Goal: Task Accomplishment & Management: Manage account settings

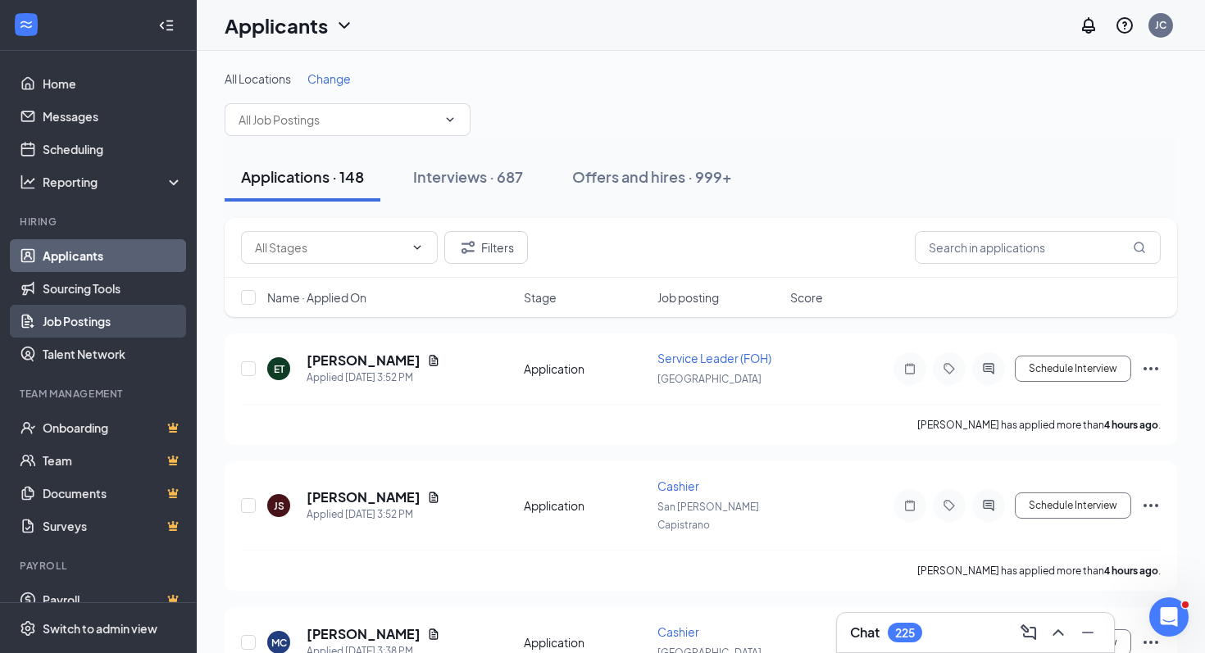
click at [116, 318] on link "Job Postings" at bounding box center [113, 321] width 140 height 33
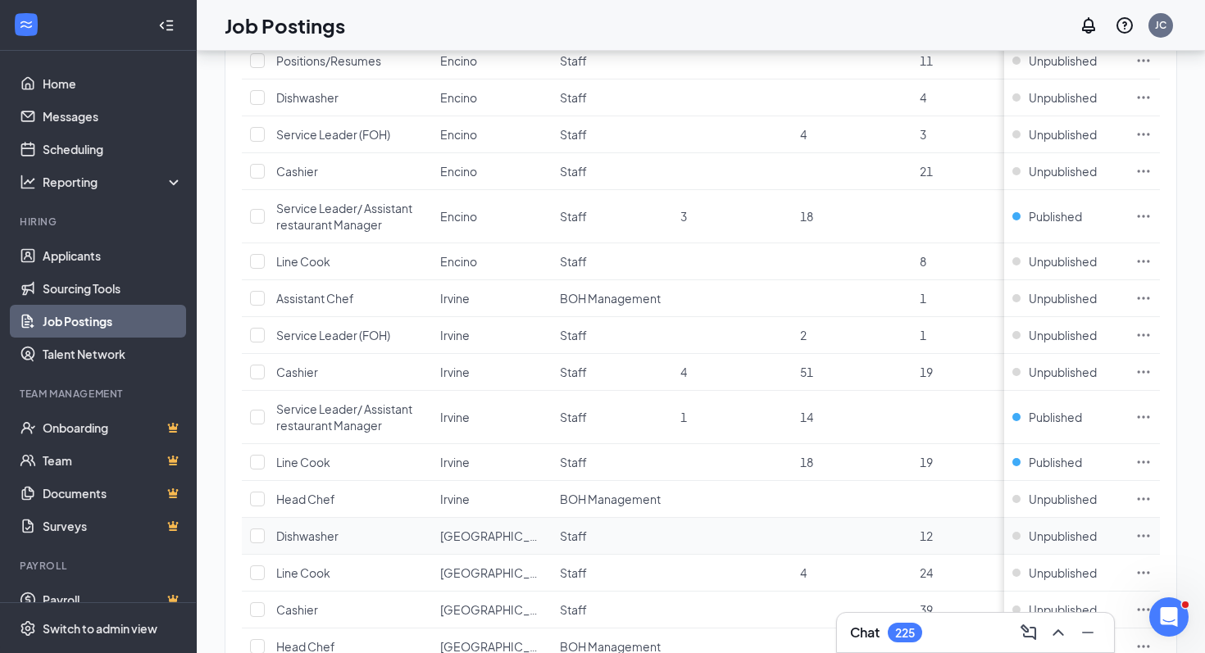
scroll to position [1684, 0]
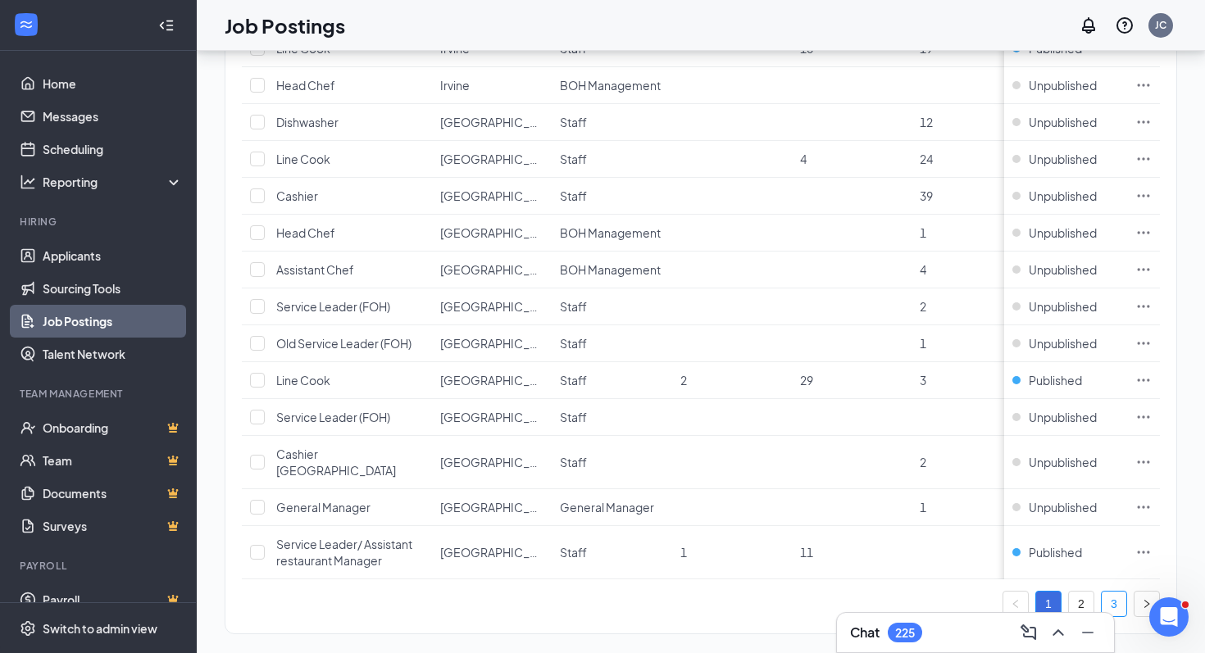
click at [1111, 592] on link "3" at bounding box center [1114, 604] width 25 height 25
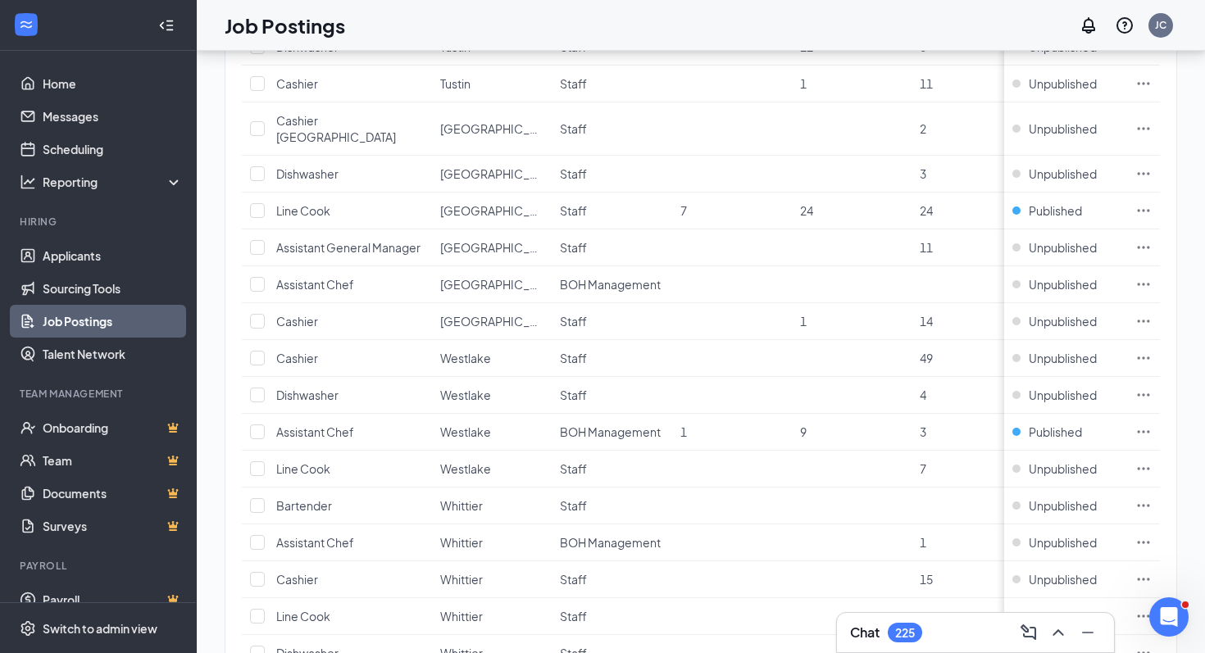
scroll to position [836, 0]
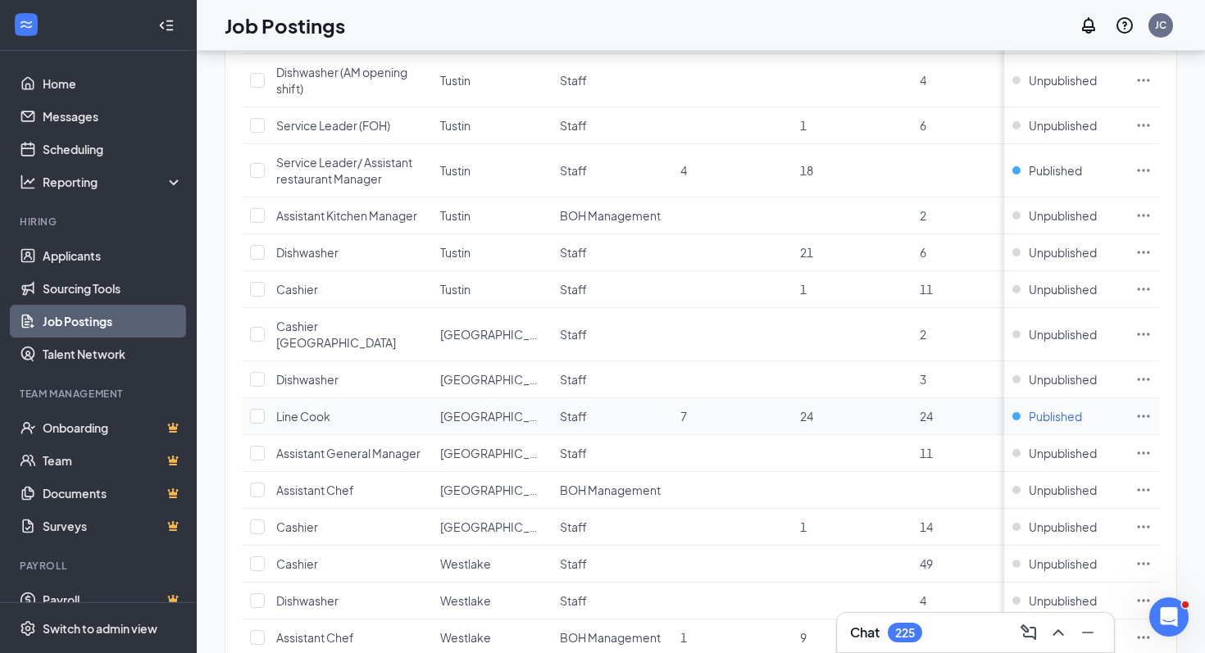
click at [1039, 408] on span "Published" at bounding box center [1055, 416] width 53 height 16
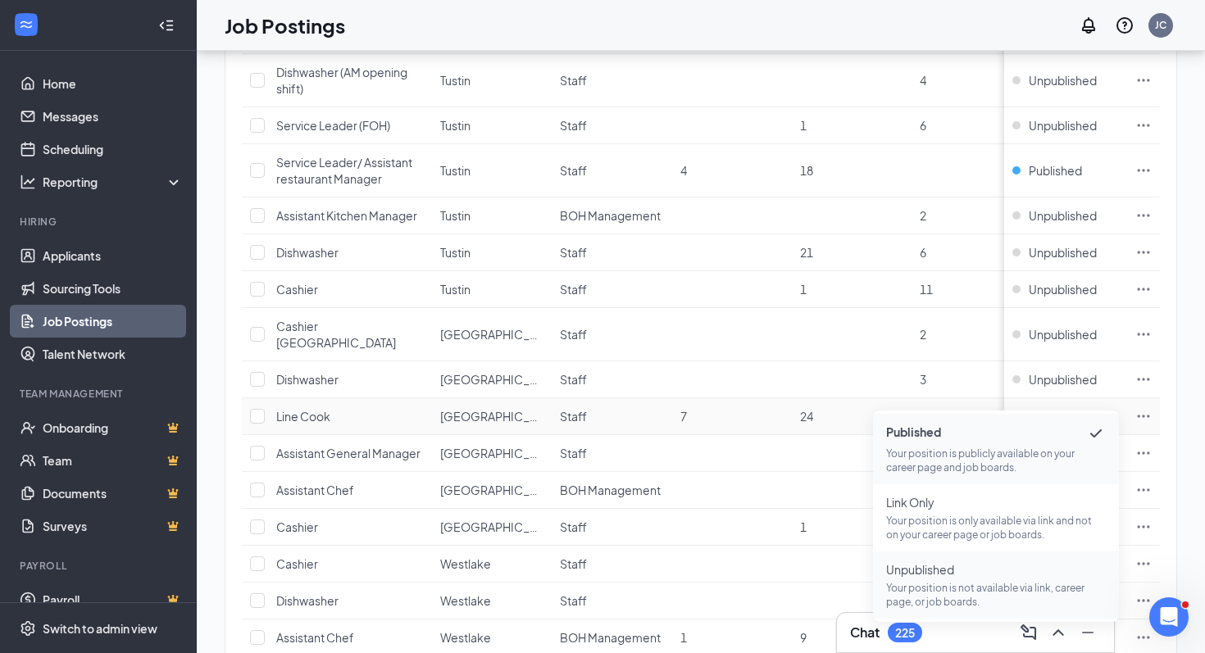
click at [937, 606] on p "Your position is not available via link, career page, or job boards." at bounding box center [996, 595] width 220 height 28
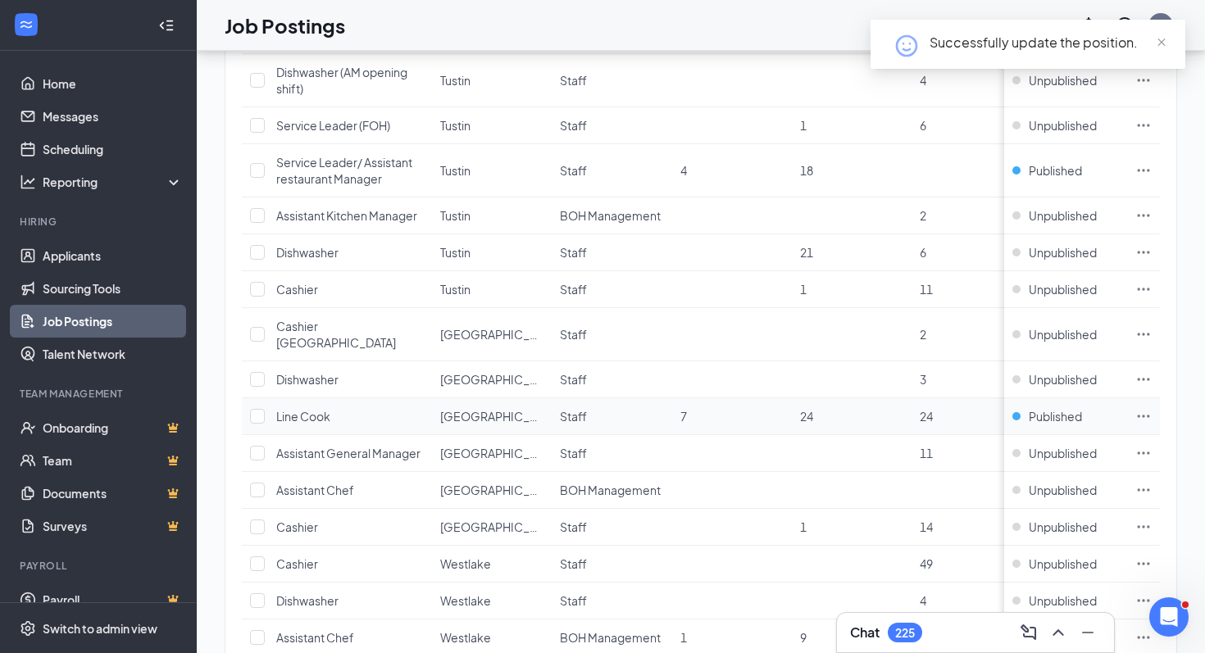
click at [1142, 408] on icon "Ellipses" at bounding box center [1143, 416] width 16 height 16
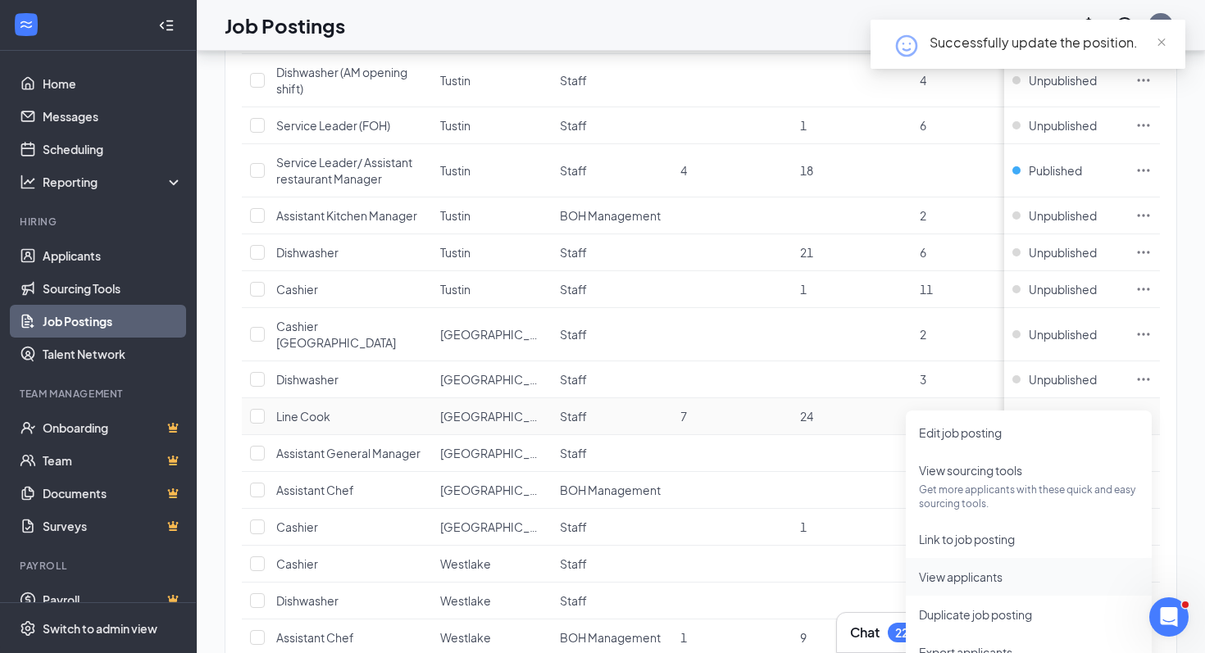
click at [949, 574] on span "View applicants" at bounding box center [961, 577] width 84 height 15
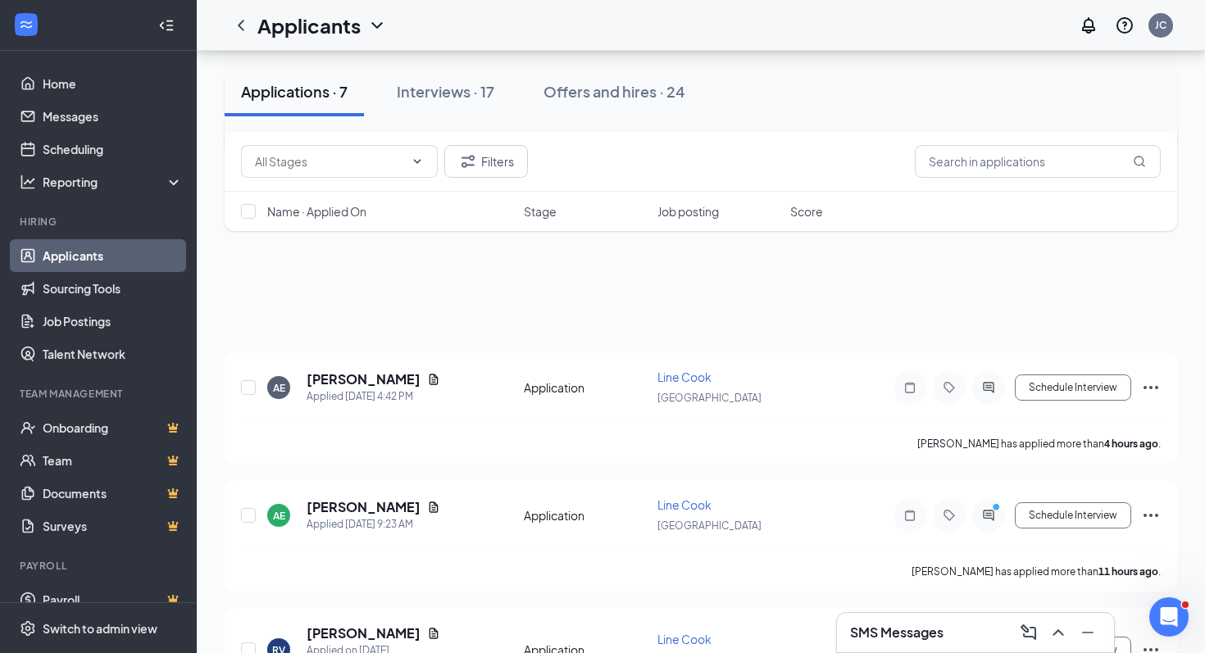
scroll to position [617, 0]
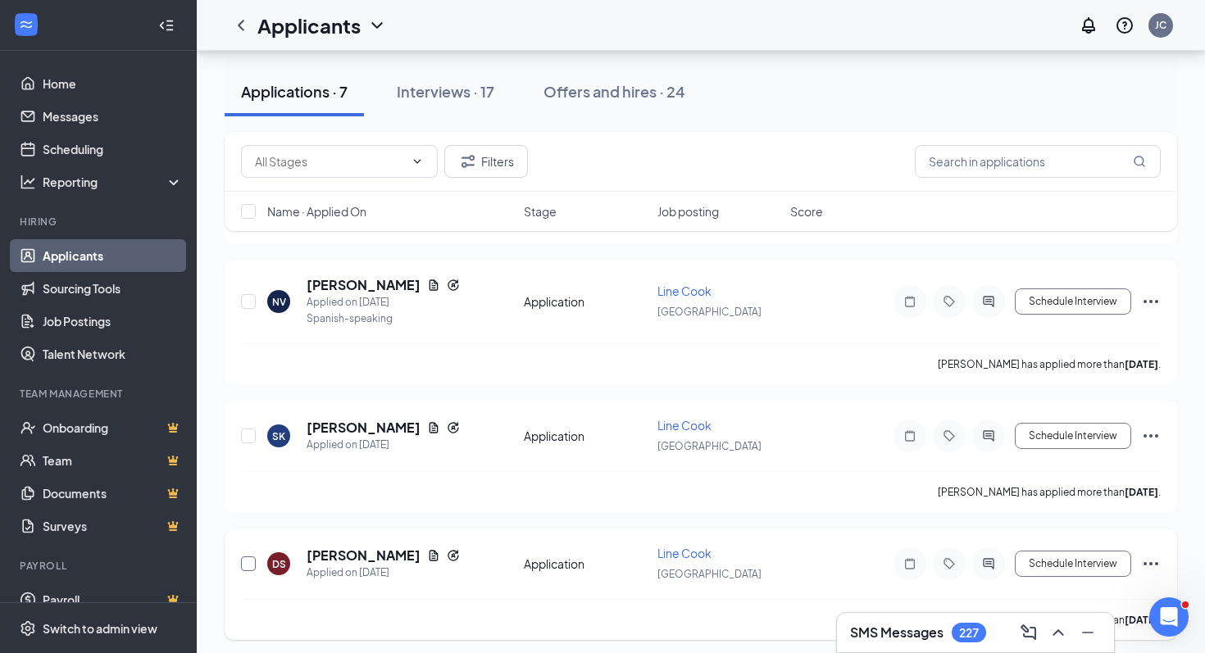
click at [246, 560] on input "checkbox" at bounding box center [248, 564] width 15 height 15
checkbox input "true"
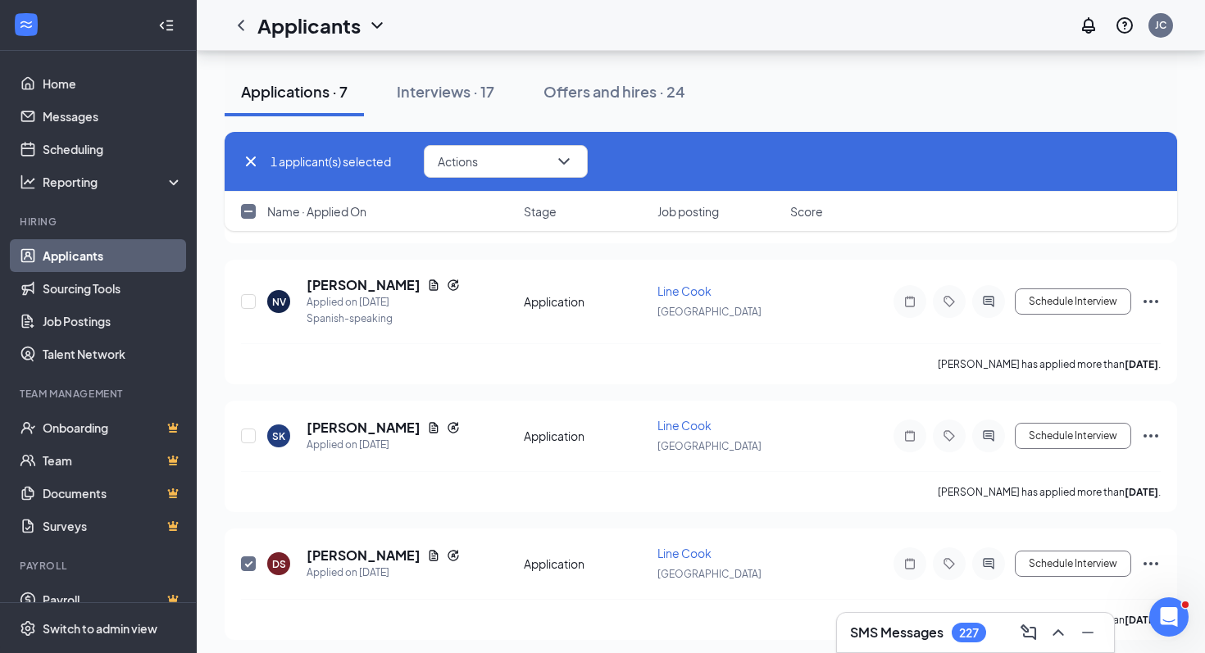
click at [250, 211] on input "checkbox" at bounding box center [248, 211] width 15 height 15
checkbox input "true"
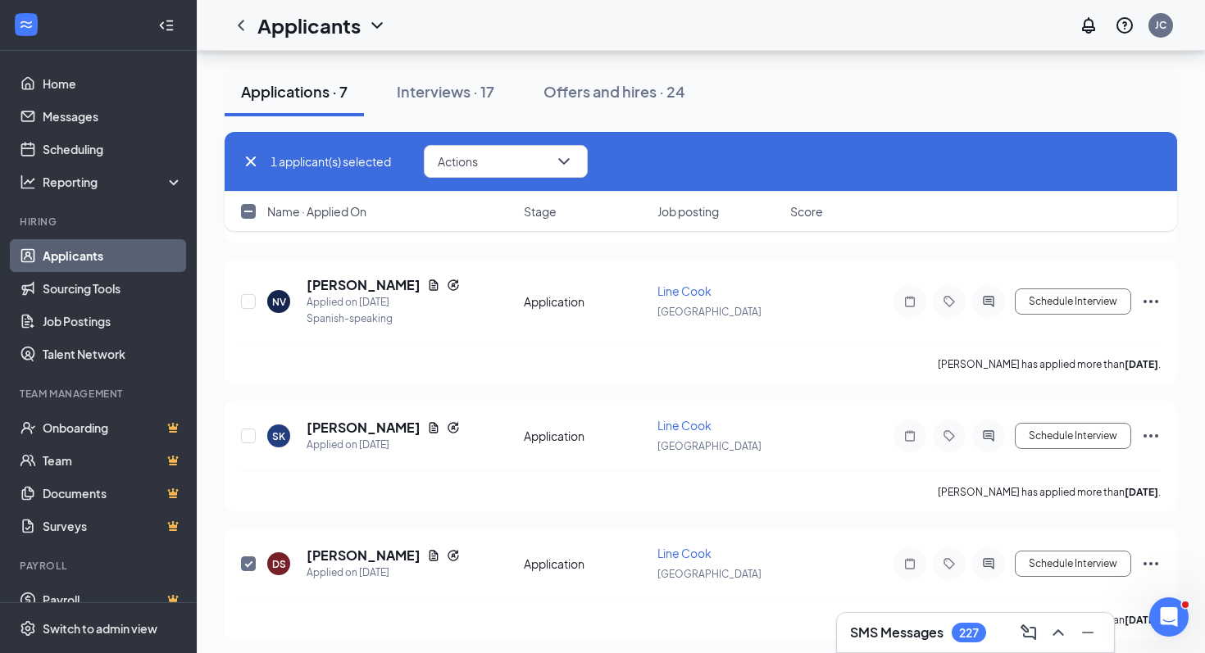
checkbox input "true"
click at [493, 152] on button "Actions" at bounding box center [506, 161] width 164 height 33
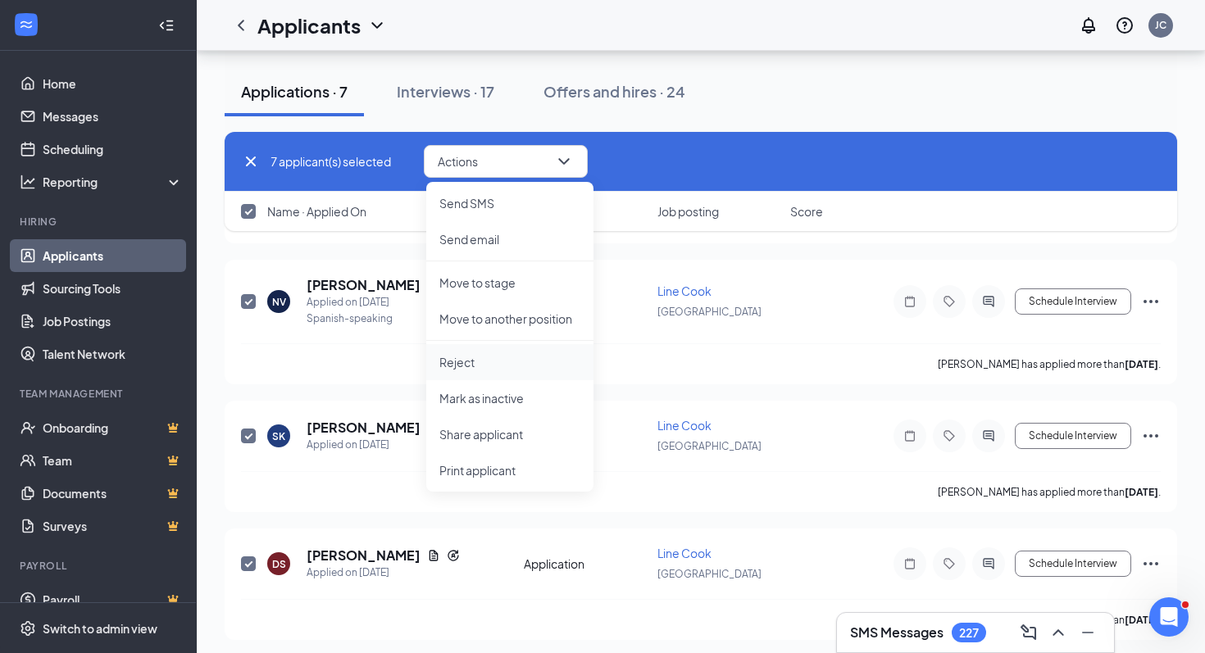
click at [450, 361] on p "Reject" at bounding box center [509, 362] width 141 height 16
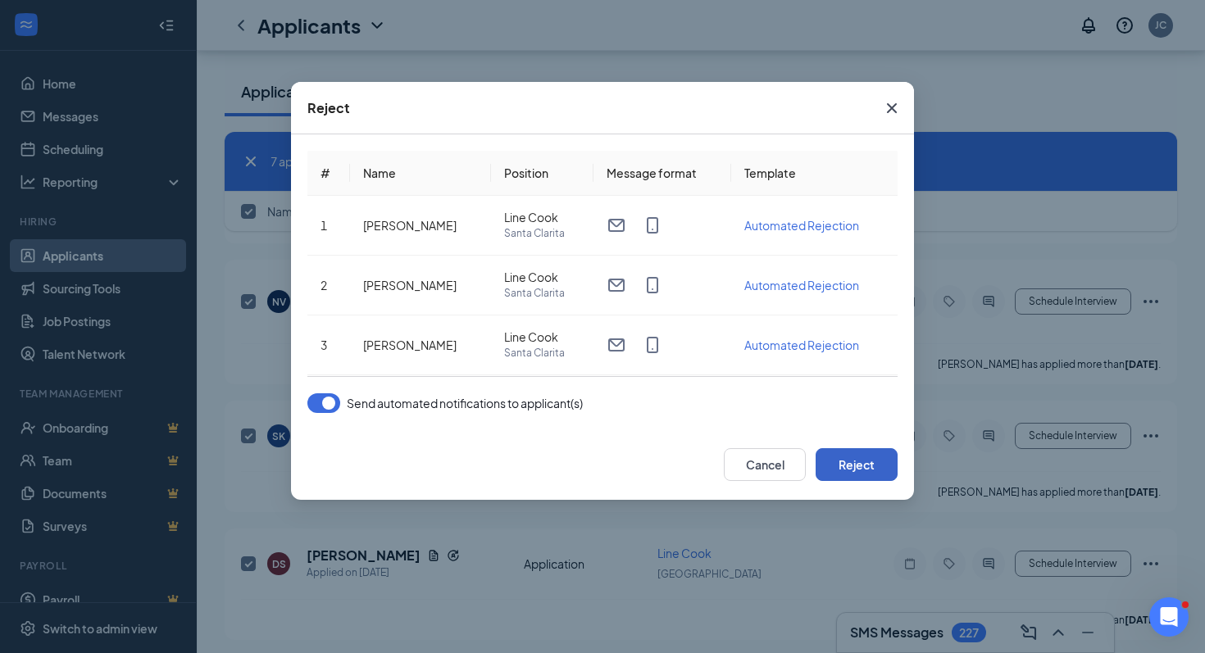
click at [847, 453] on button "Reject" at bounding box center [857, 464] width 82 height 33
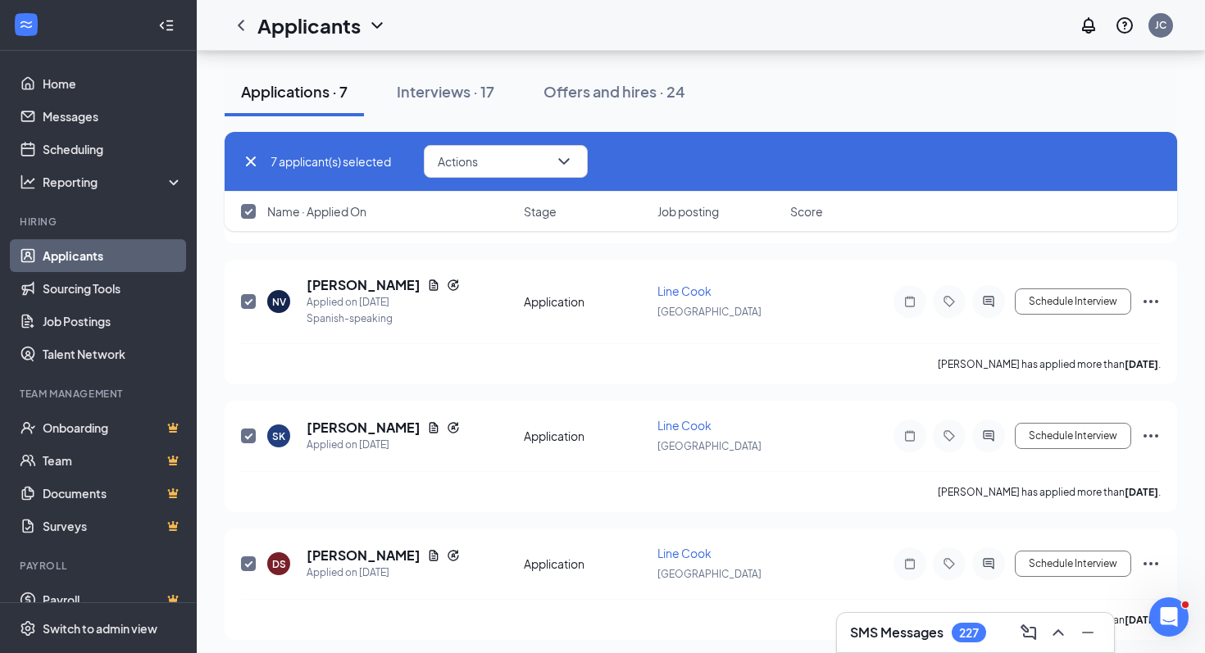
click at [160, 252] on link "Applicants" at bounding box center [113, 255] width 140 height 33
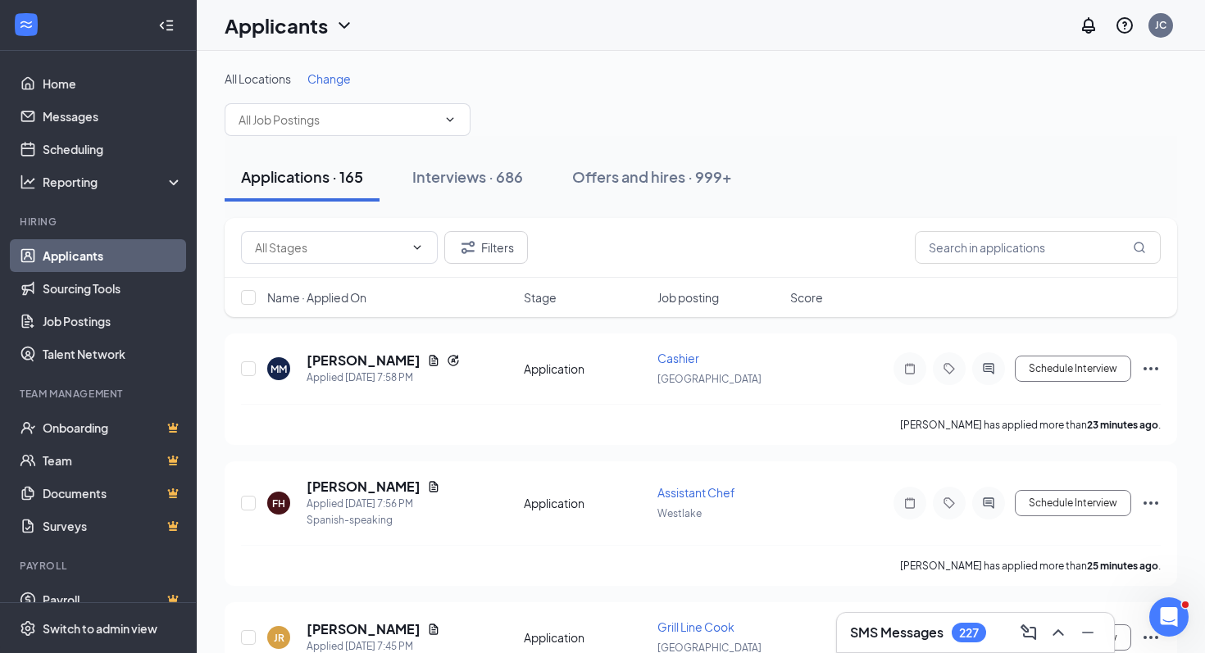
click at [160, 252] on link "Applicants" at bounding box center [113, 255] width 140 height 33
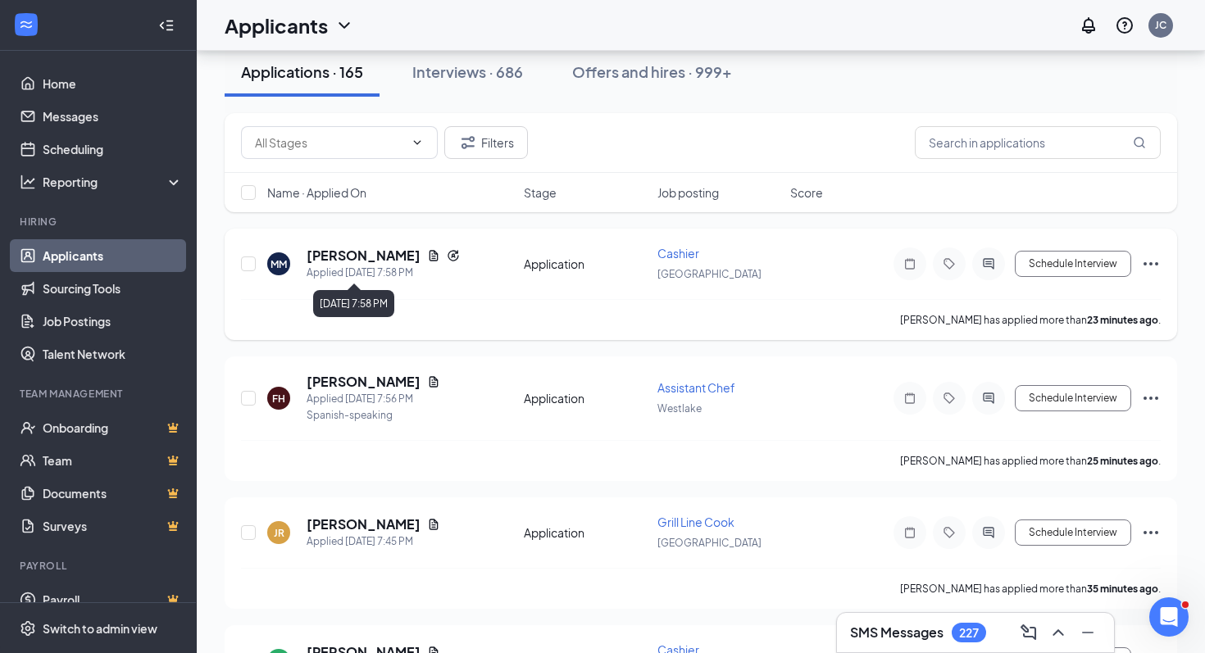
scroll to position [111, 0]
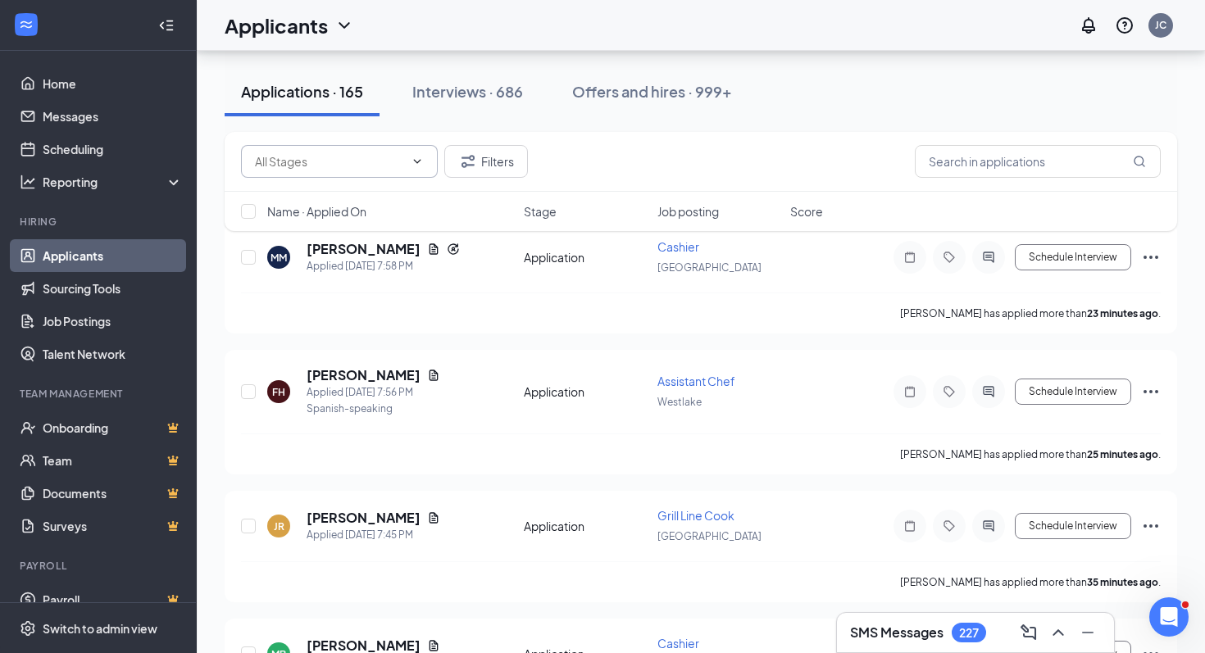
click at [393, 158] on input "text" at bounding box center [329, 161] width 149 height 18
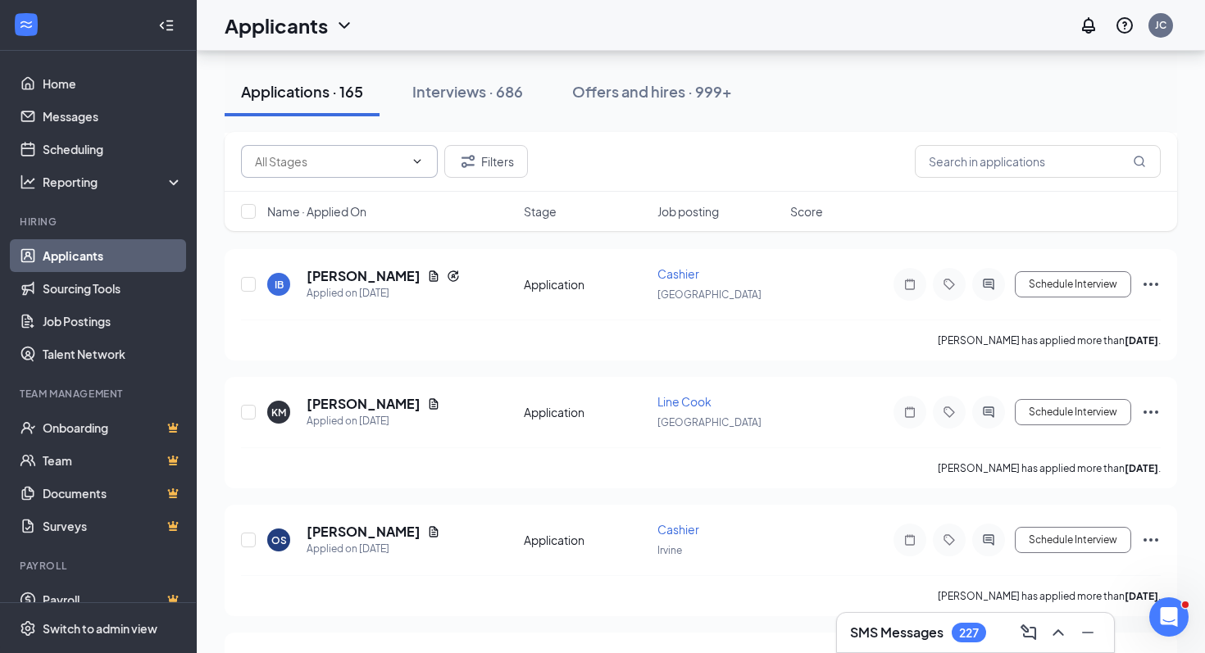
scroll to position [20938, 0]
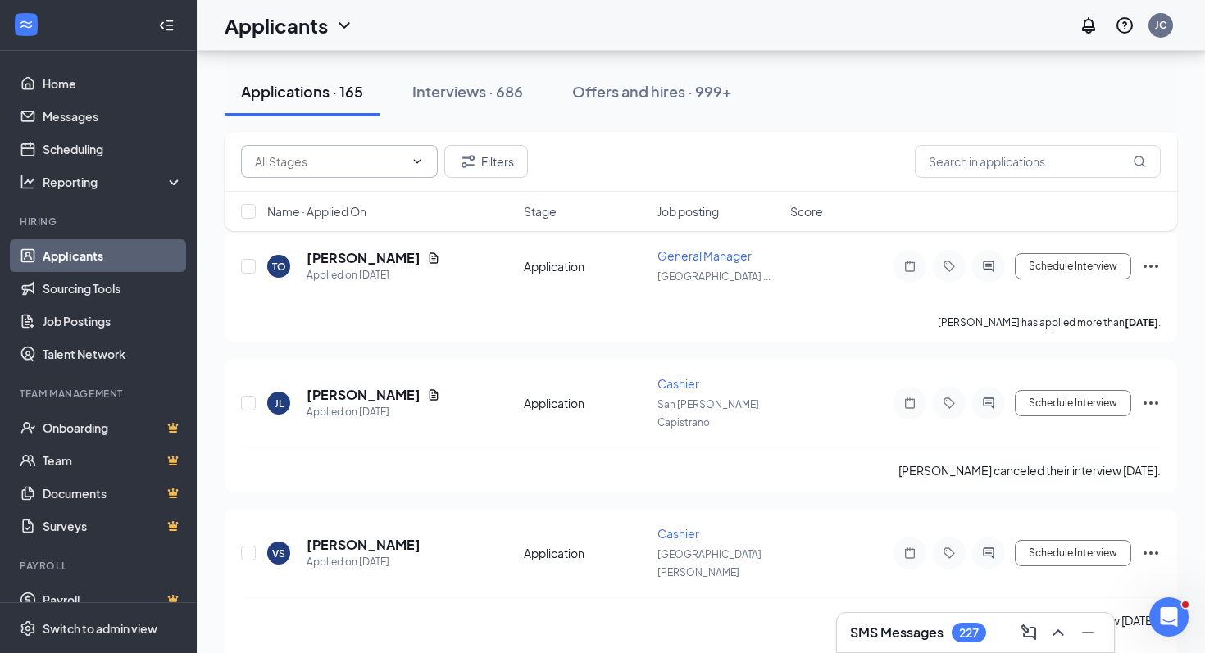
checkbox input "true"
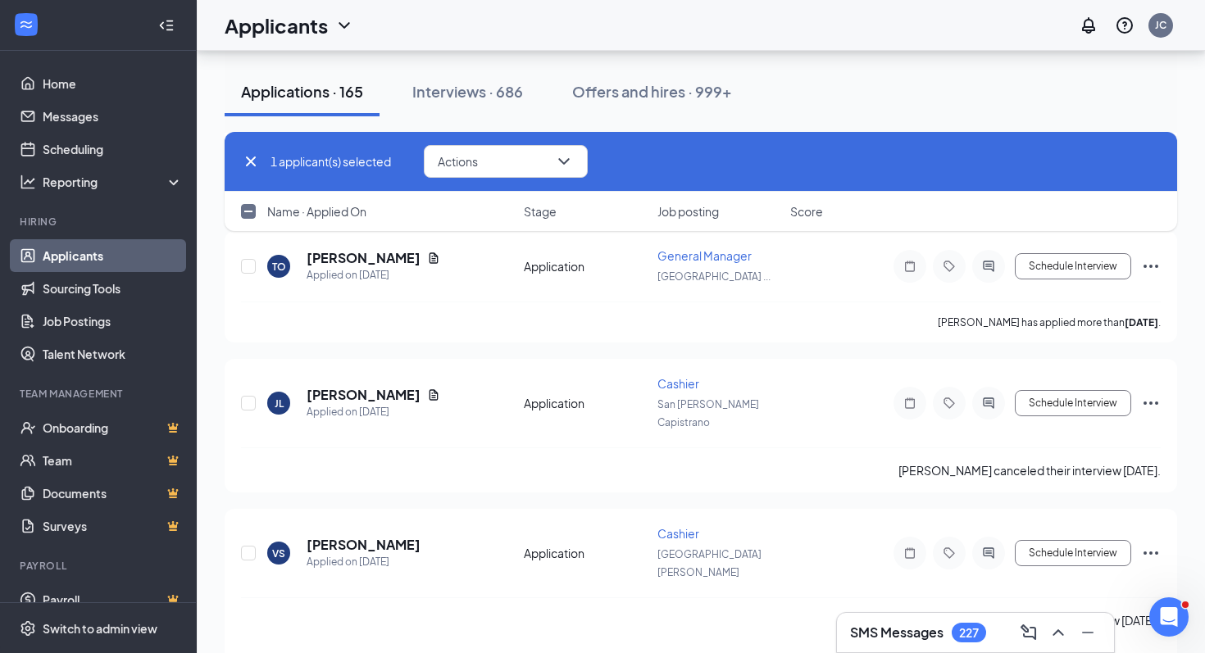
checkbox input "true"
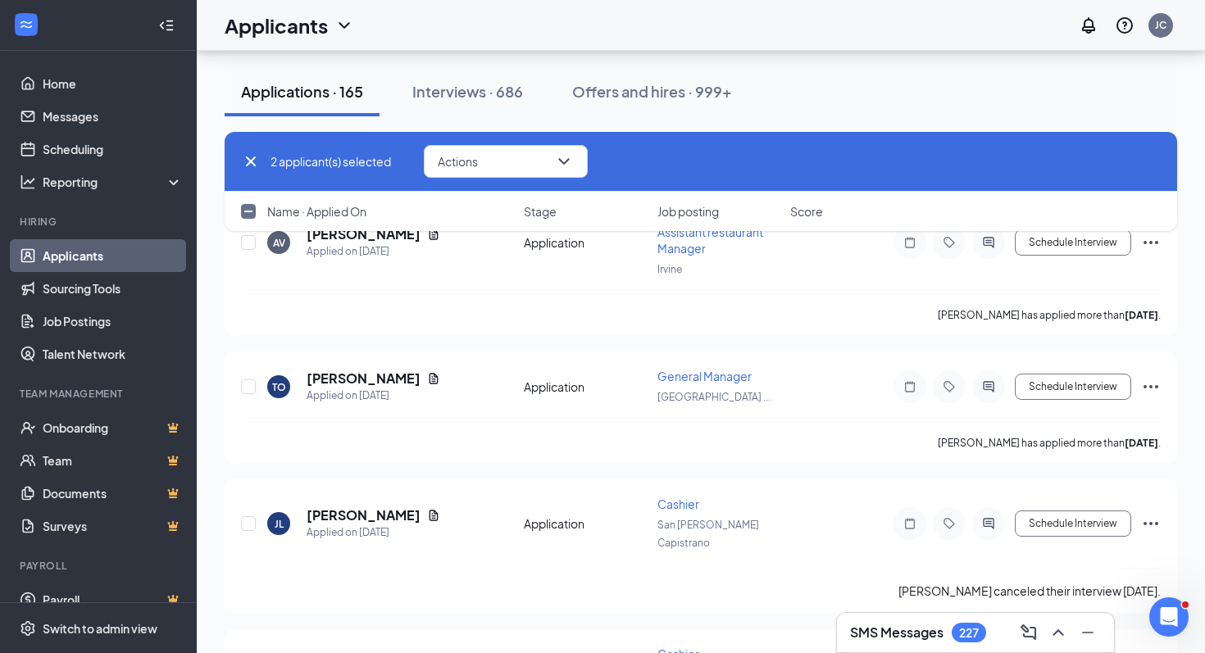
scroll to position [20813, 0]
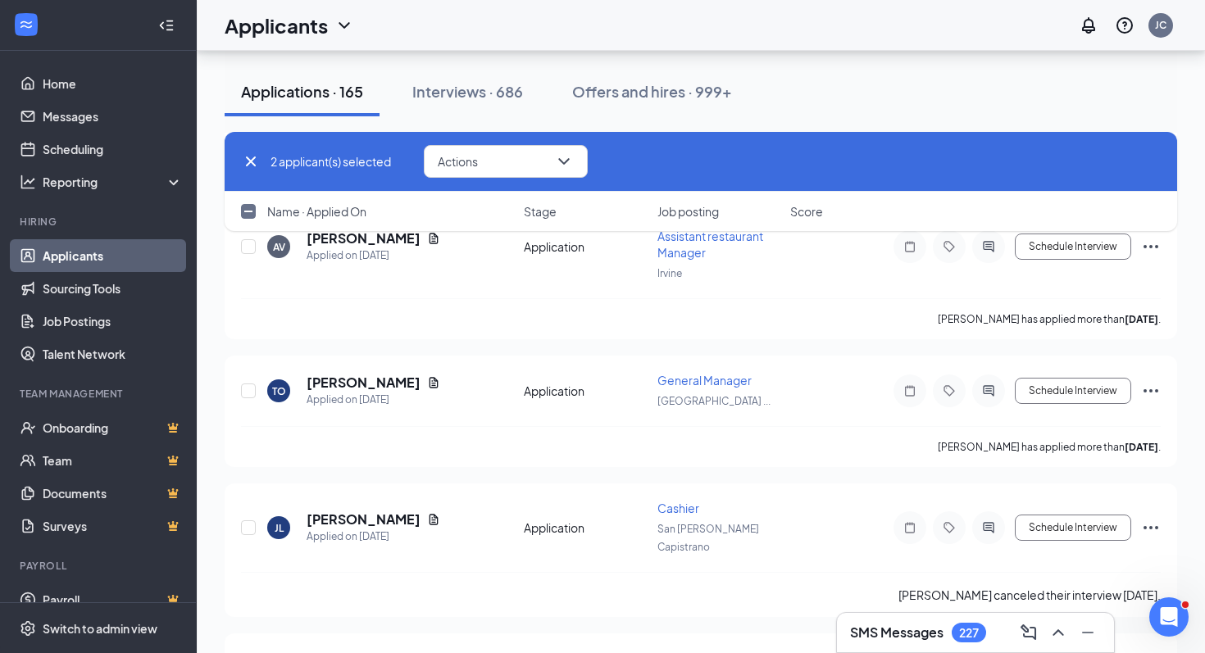
checkbox input "true"
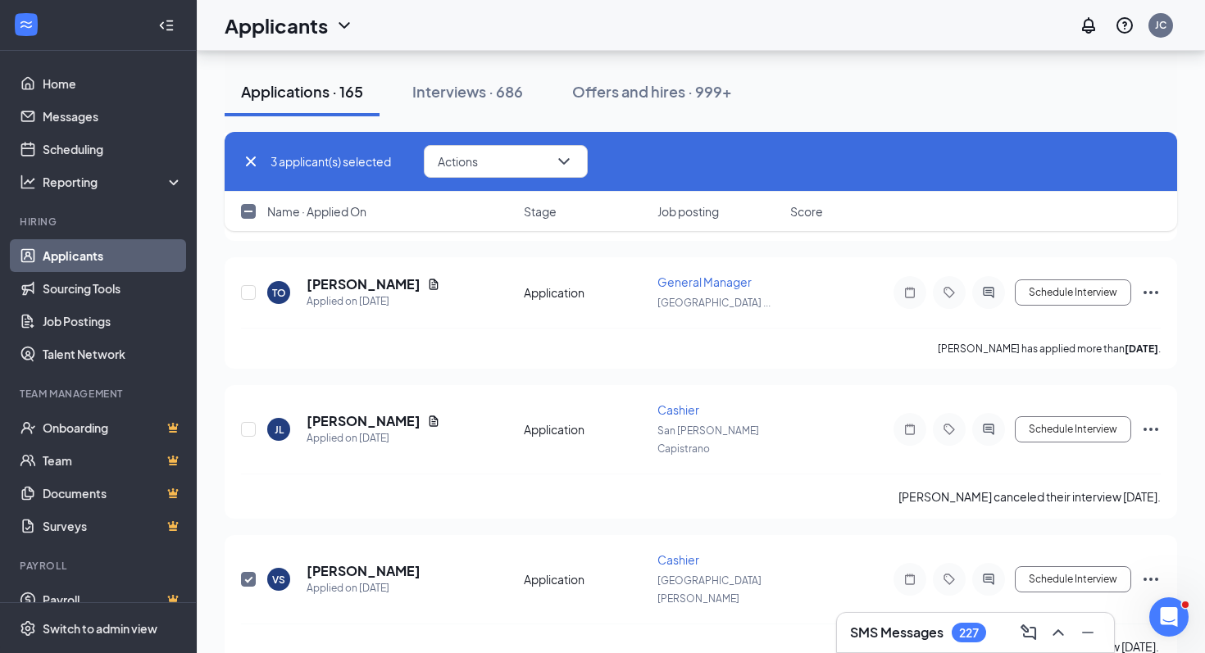
scroll to position [20938, 0]
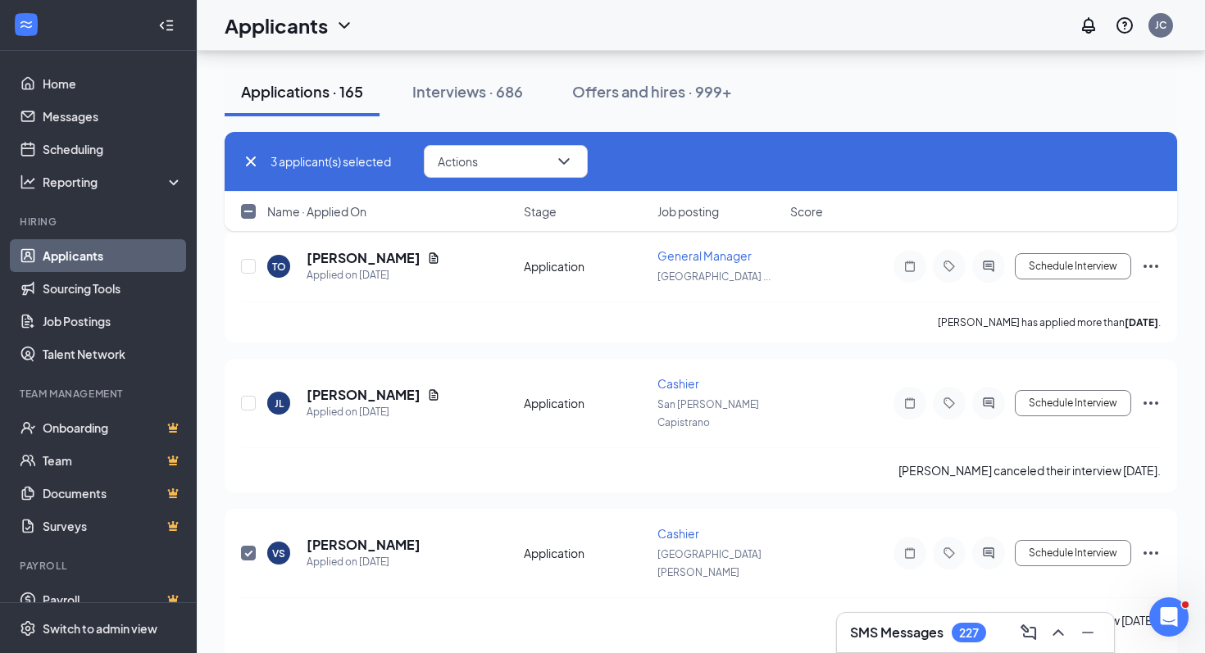
checkbox input "true"
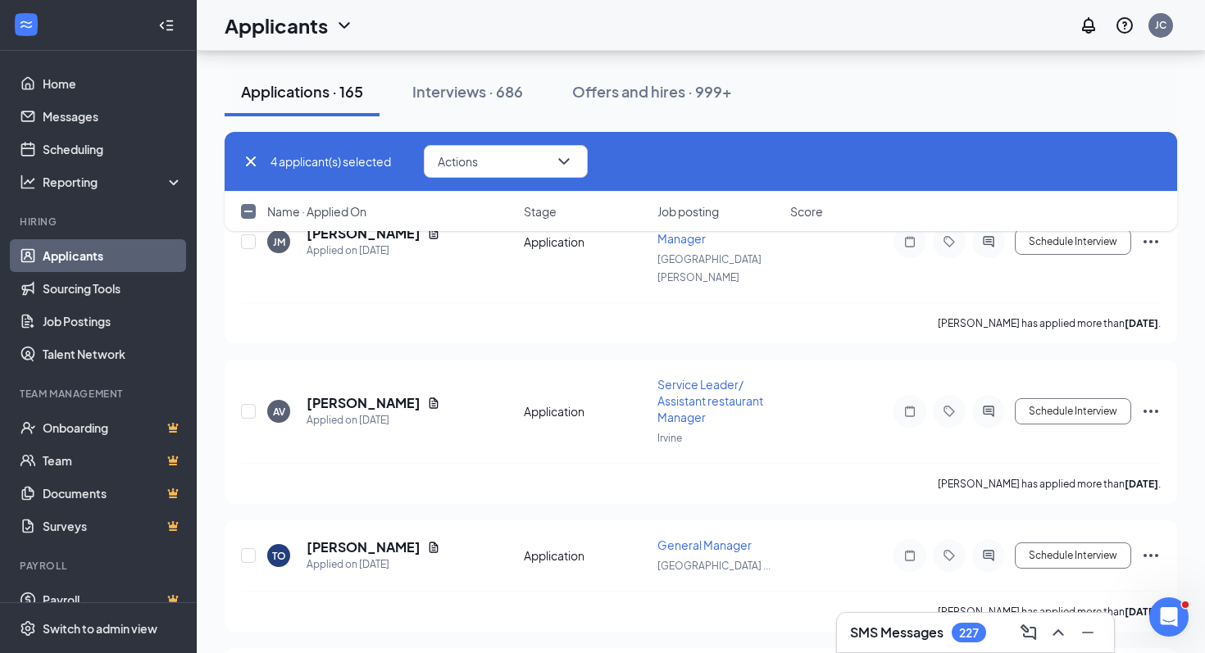
scroll to position [20646, 0]
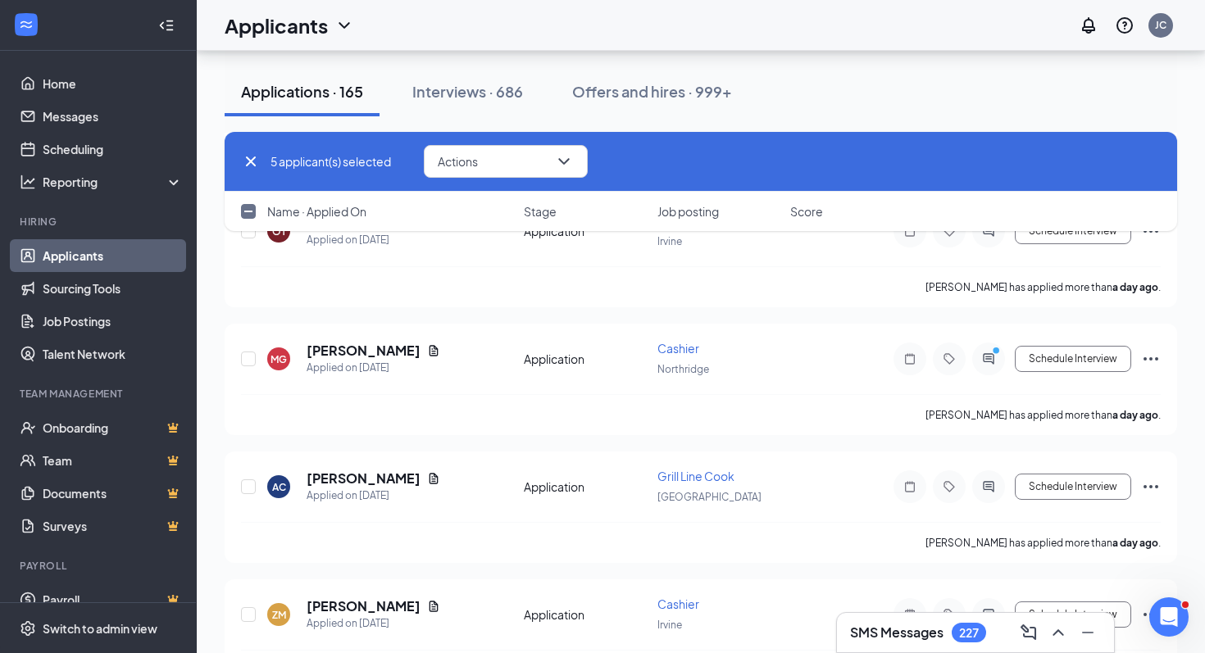
scroll to position [11442, 0]
click at [493, 149] on button "Actions" at bounding box center [506, 161] width 164 height 33
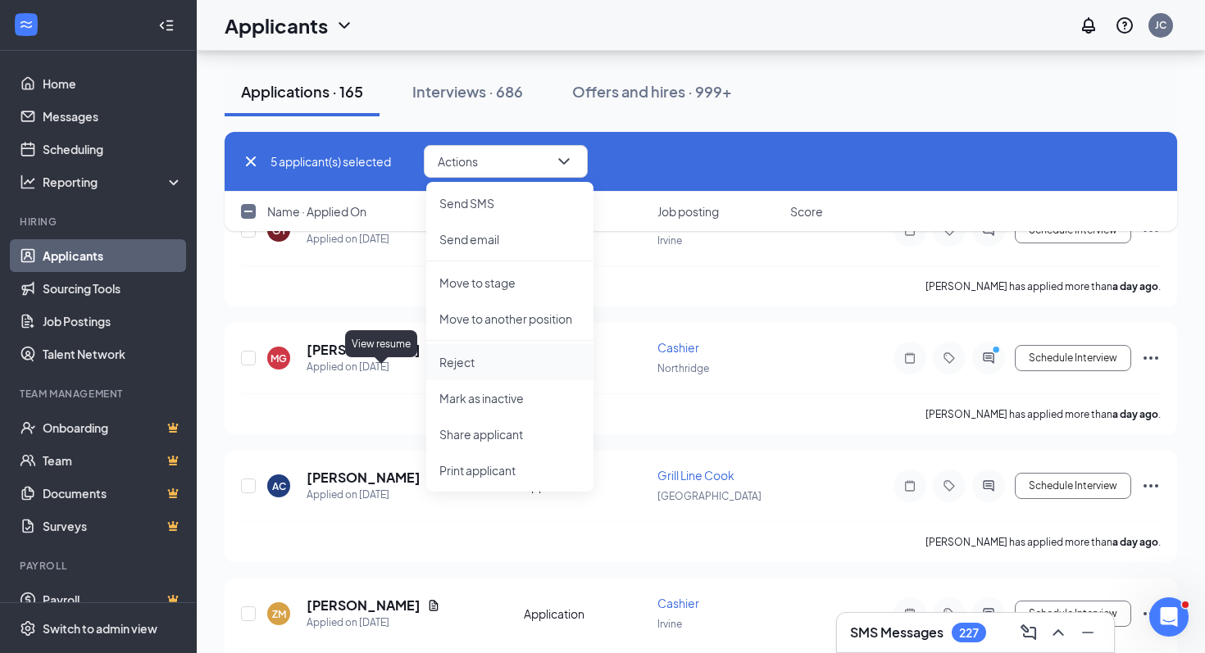
click at [458, 346] on li "Reject" at bounding box center [509, 362] width 167 height 36
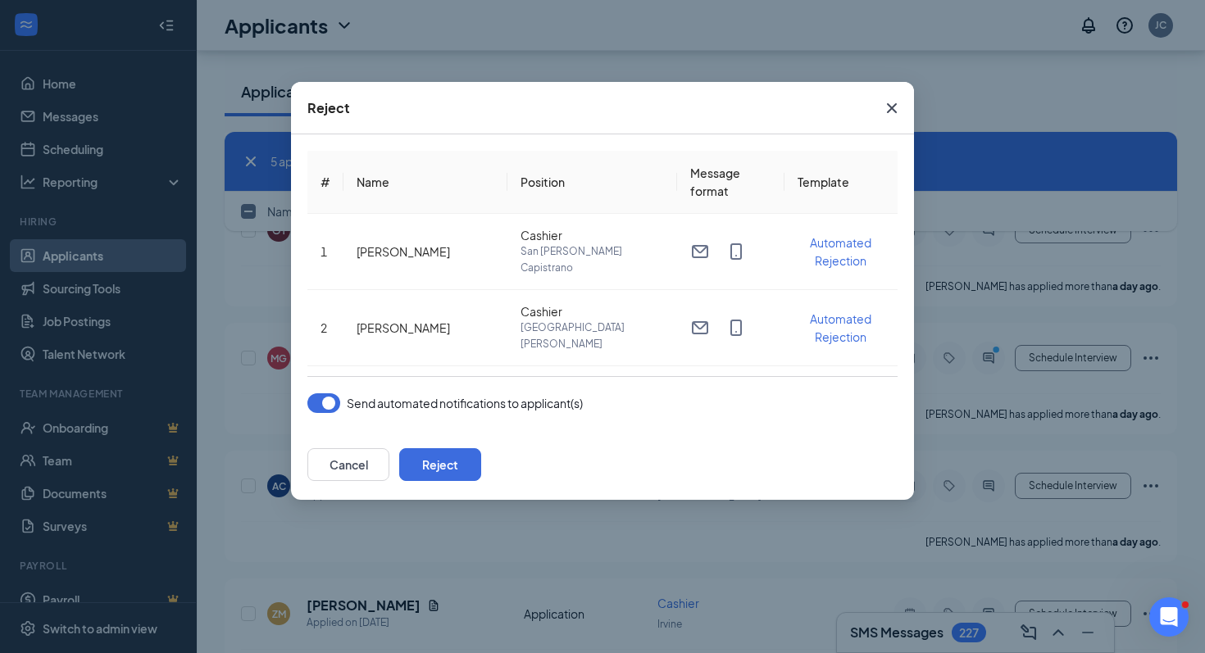
click at [330, 413] on div "# Name Position Message format Template 1 [PERSON_NAME] Cashier San [PERSON_NAM…" at bounding box center [602, 281] width 623 height 295
click at [328, 404] on button "button" at bounding box center [323, 403] width 33 height 20
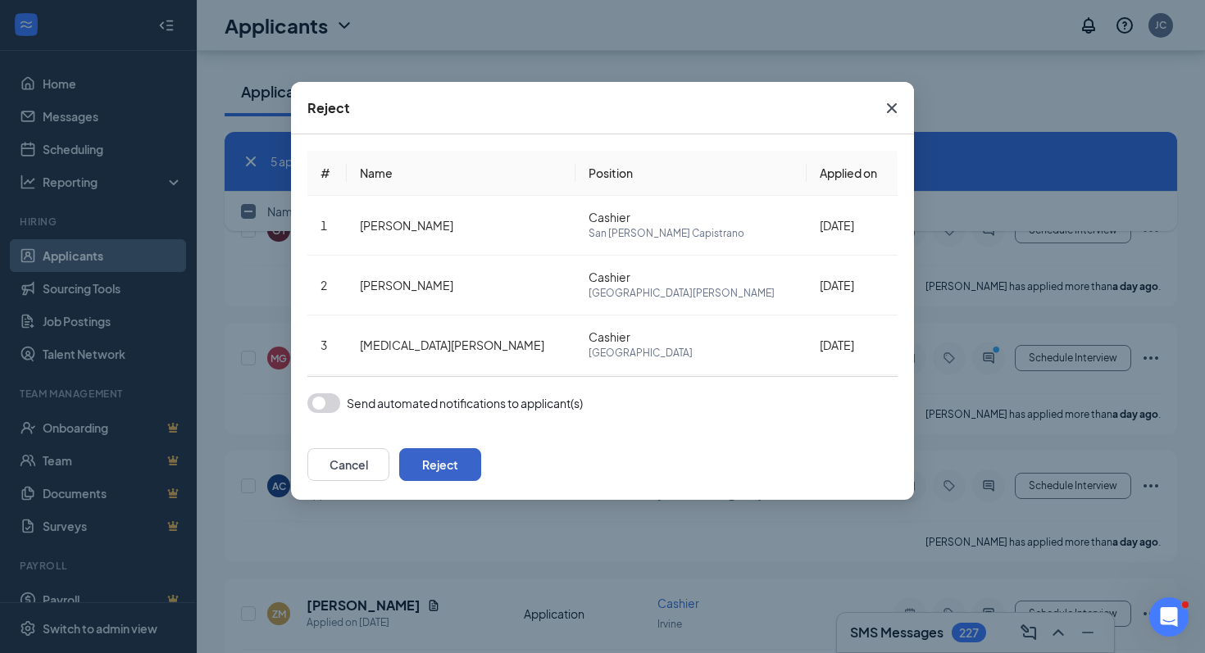
click at [481, 467] on button "Reject" at bounding box center [440, 464] width 82 height 33
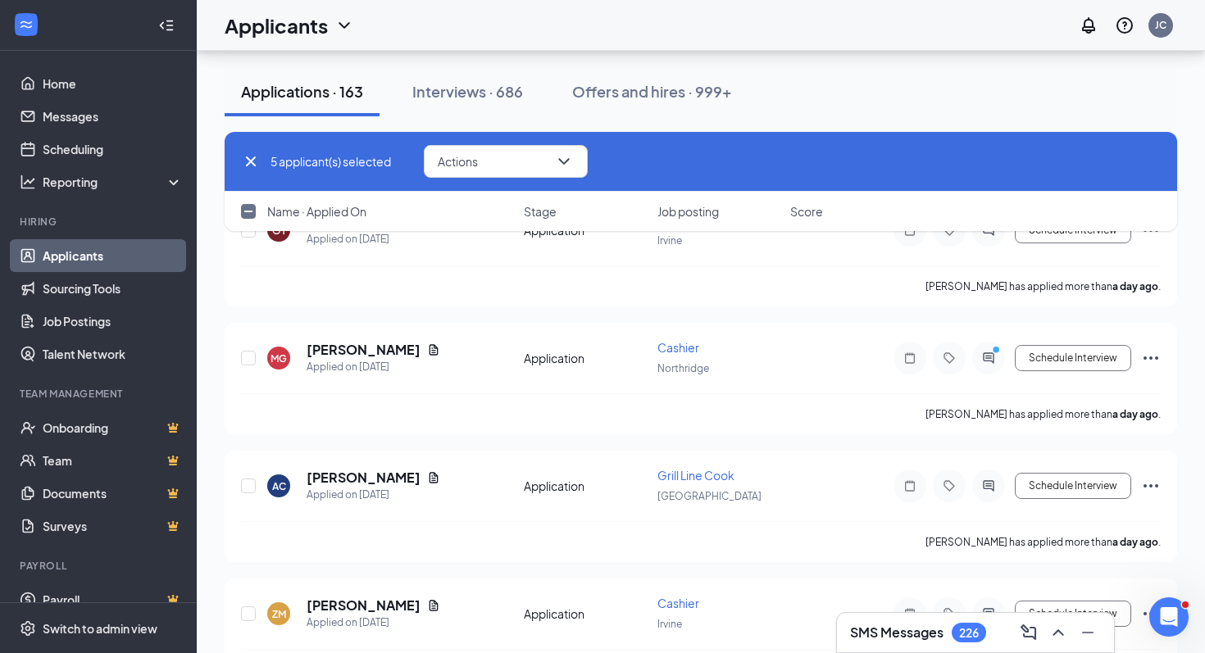
checkbox input "false"
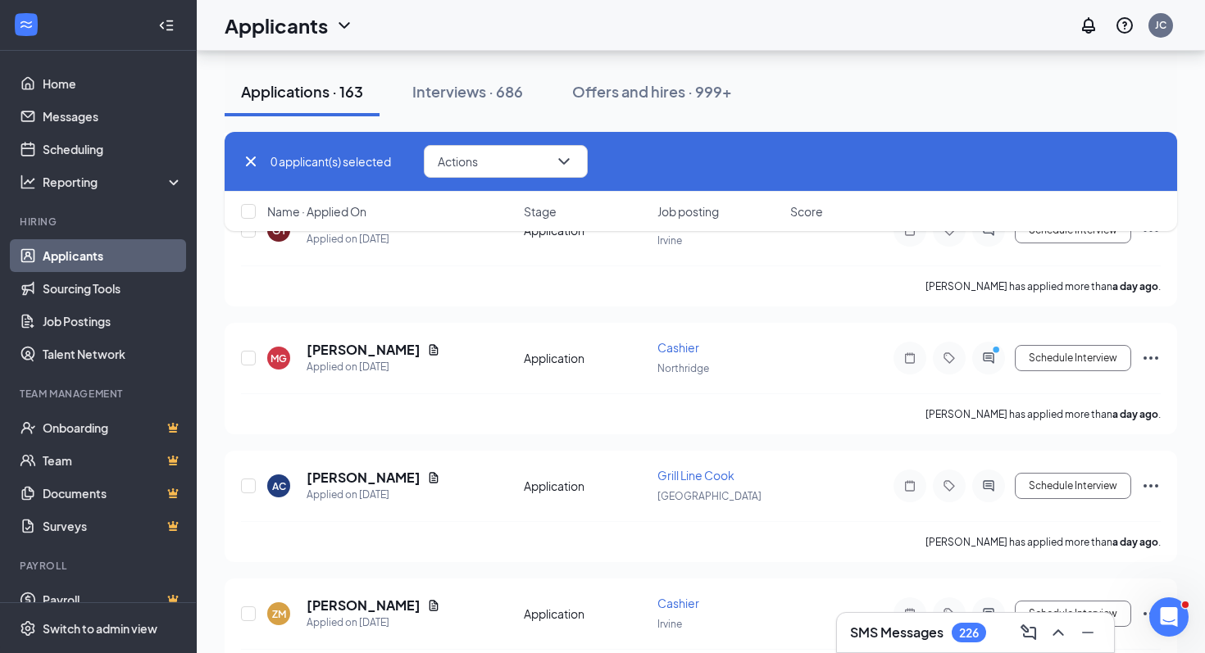
click at [286, 166] on span "0 applicant(s) selected" at bounding box center [331, 161] width 120 height 18
click at [245, 162] on icon "Cross" at bounding box center [251, 162] width 20 height 20
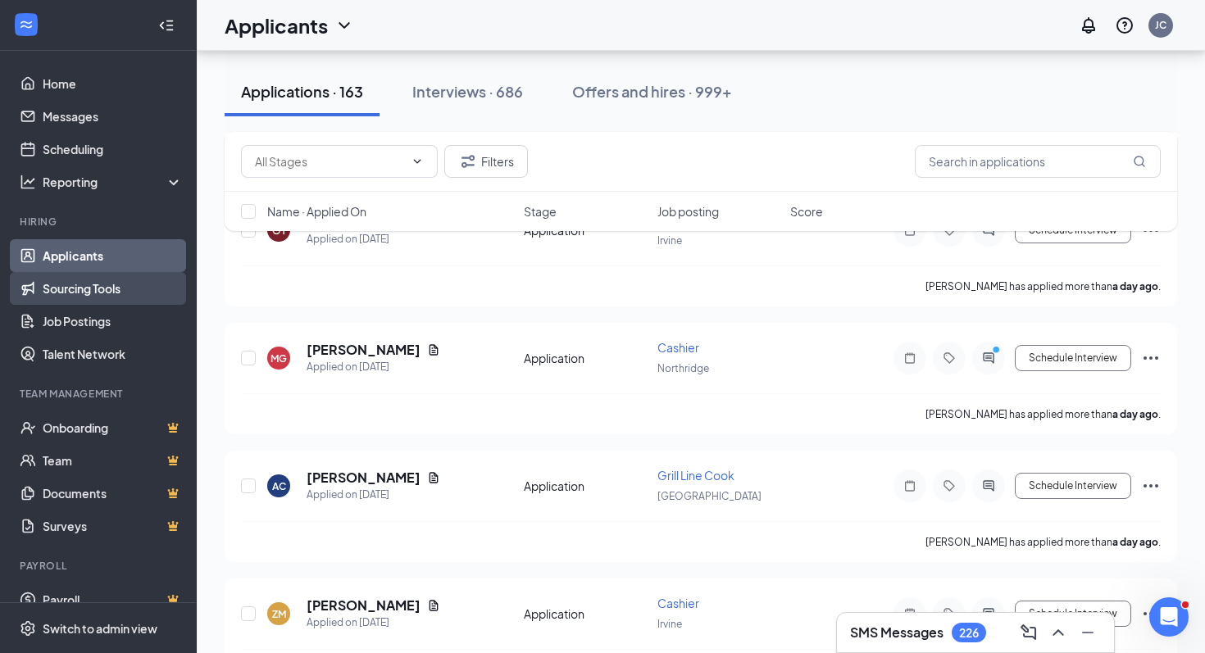
click at [43, 273] on link "Sourcing Tools" at bounding box center [113, 288] width 140 height 33
click at [43, 258] on link "Applicants" at bounding box center [113, 255] width 140 height 33
